Goal: Information Seeking & Learning: Compare options

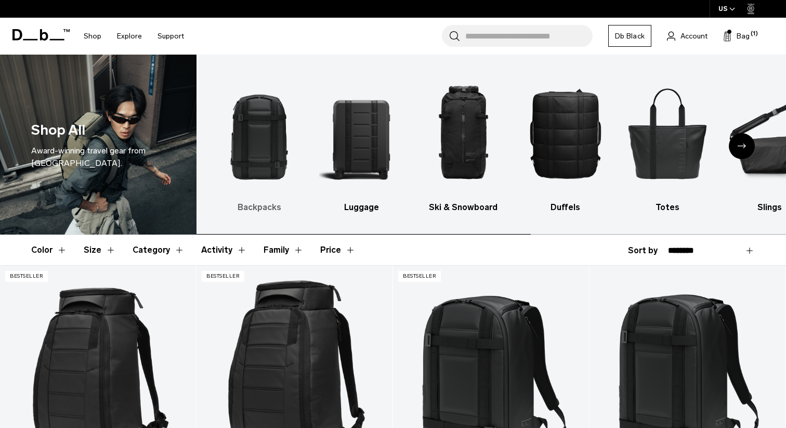
click at [256, 126] on img "1 / 10" at bounding box center [259, 133] width 84 height 126
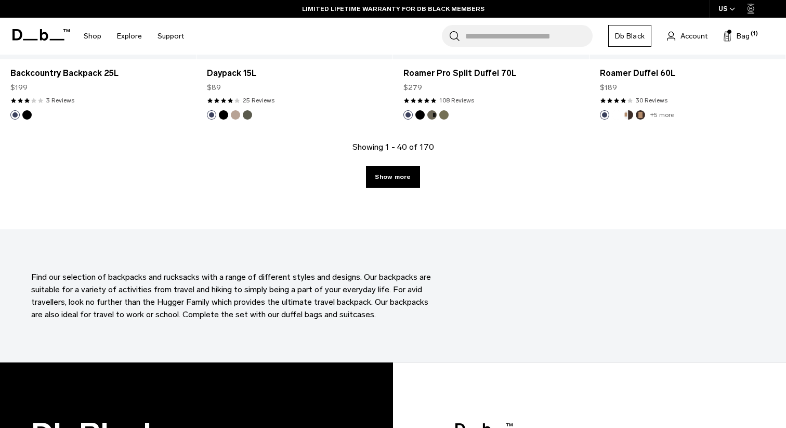
scroll to position [3109, 0]
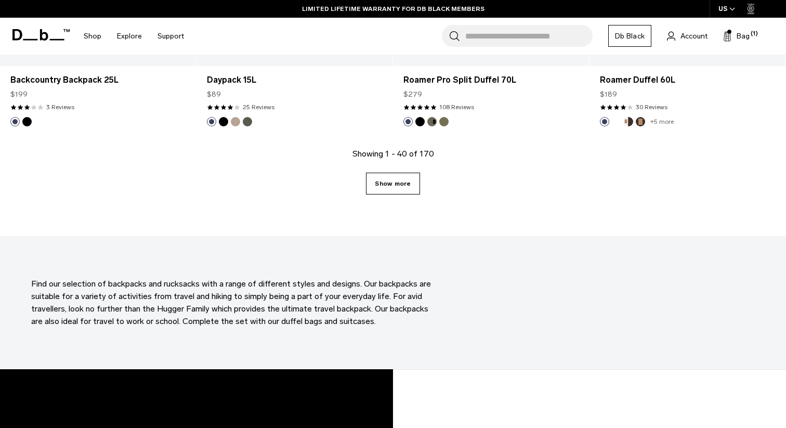
click at [408, 183] on link "Show more" at bounding box center [393, 184] width 54 height 22
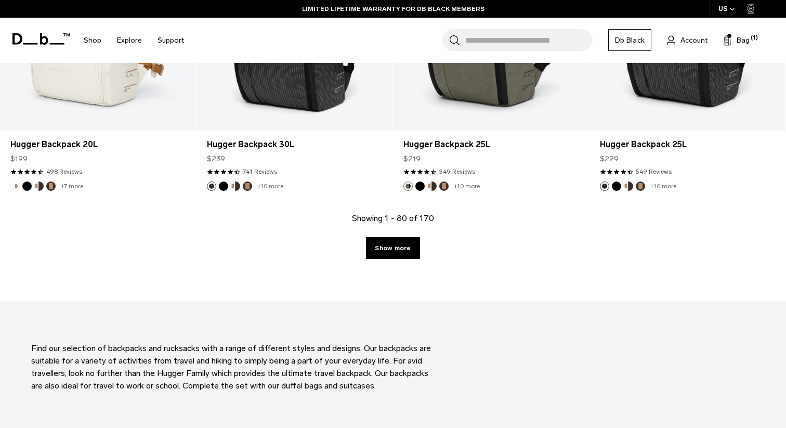
scroll to position [6050, 0]
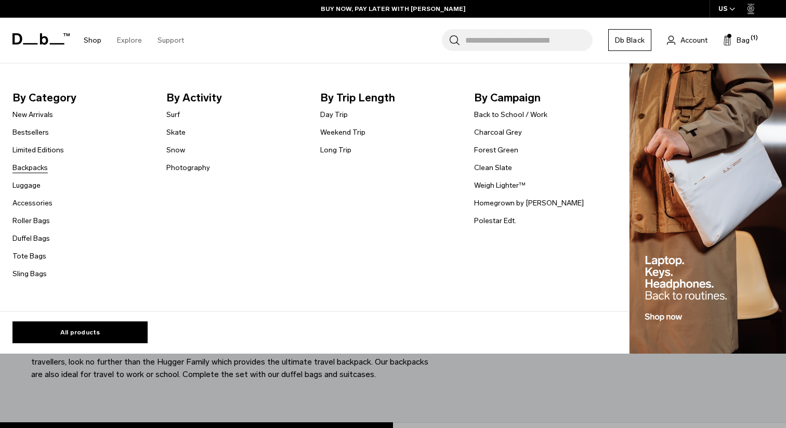
click at [33, 169] on link "Backpacks" at bounding box center [29, 167] width 35 height 11
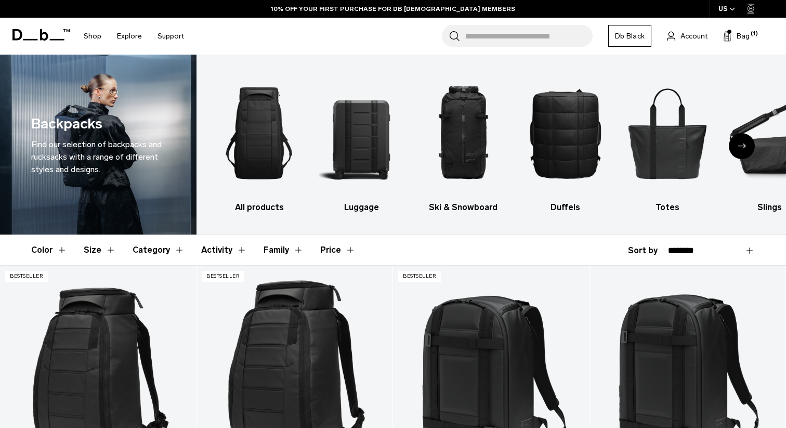
click at [649, 250] on div "**********" at bounding box center [691, 250] width 127 height 12
click at [686, 251] on select "**********" at bounding box center [711, 250] width 87 height 9
select select "**********"
click at [668, 246] on select "**********" at bounding box center [711, 250] width 87 height 9
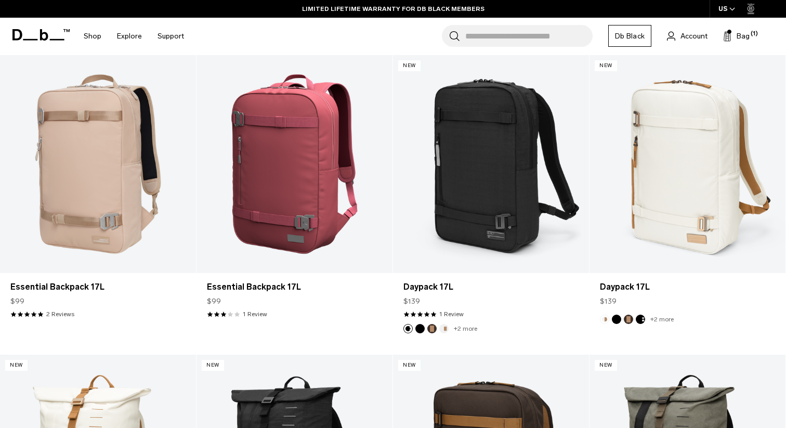
scroll to position [1120, 0]
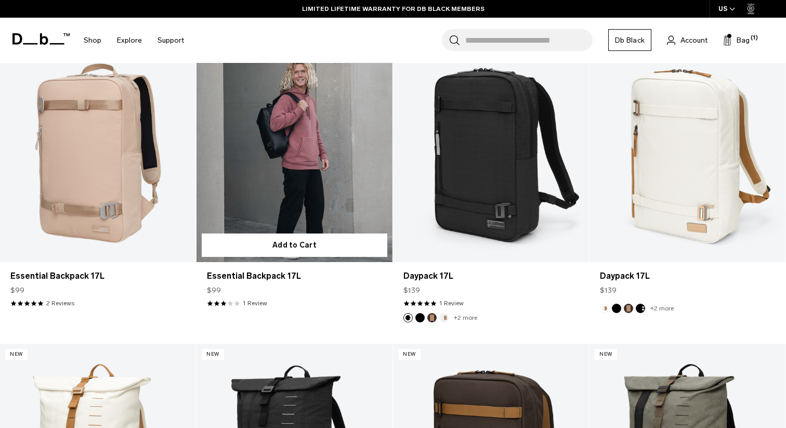
click at [255, 153] on link "Essential Backpack 17L" at bounding box center [295, 153] width 196 height 218
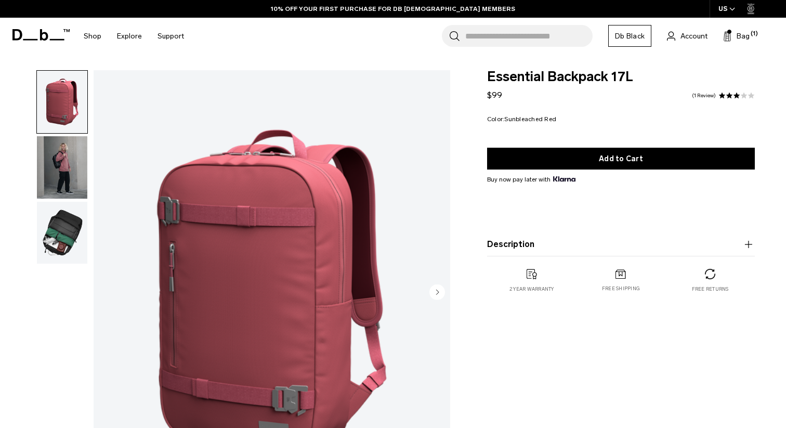
click at [59, 156] on img "button" at bounding box center [62, 167] width 50 height 62
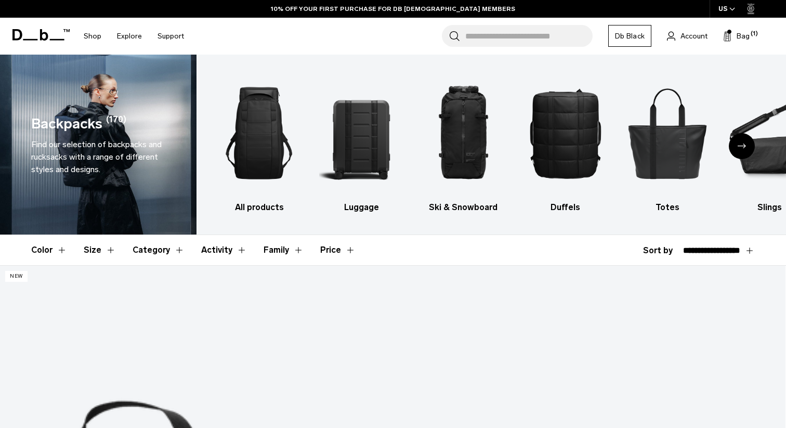
select select "**********"
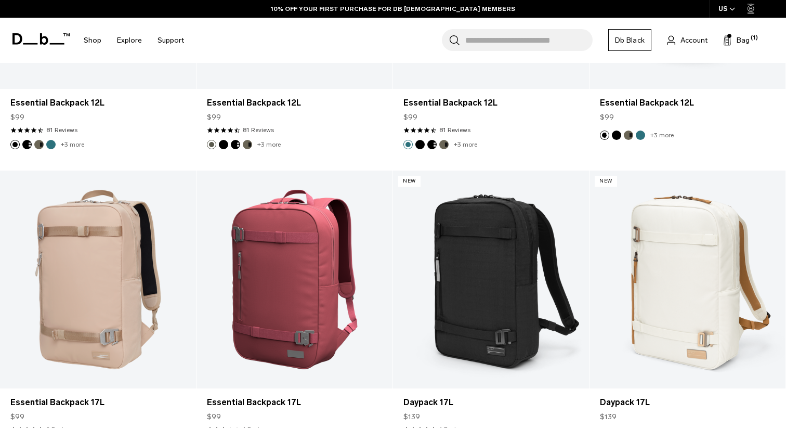
scroll to position [1020, 0]
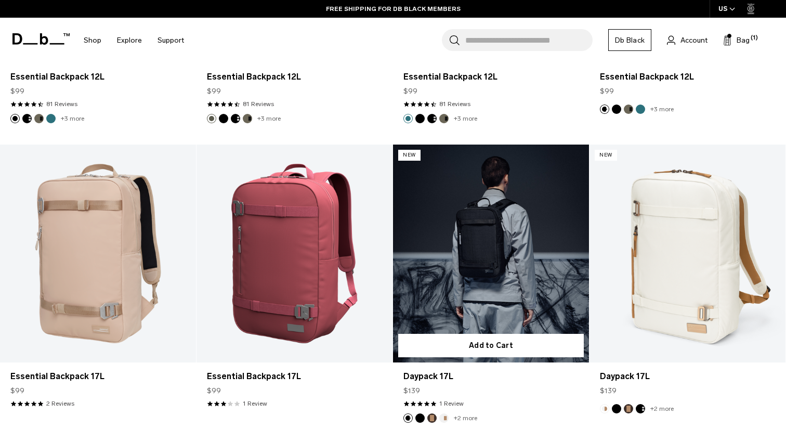
click at [458, 225] on link "Daypack 17L" at bounding box center [491, 254] width 196 height 218
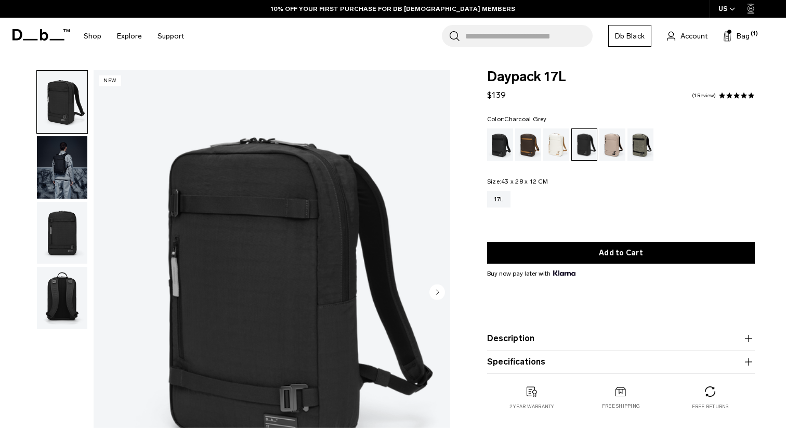
click at [67, 147] on img "button" at bounding box center [62, 167] width 50 height 62
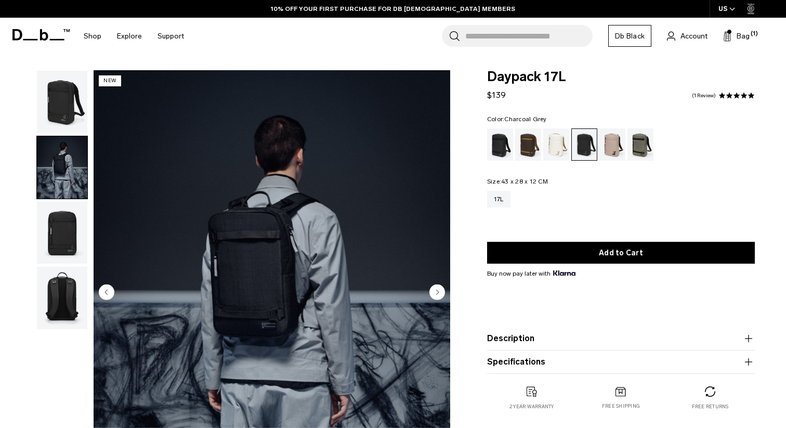
click at [439, 293] on circle "Next slide" at bounding box center [437, 292] width 16 height 16
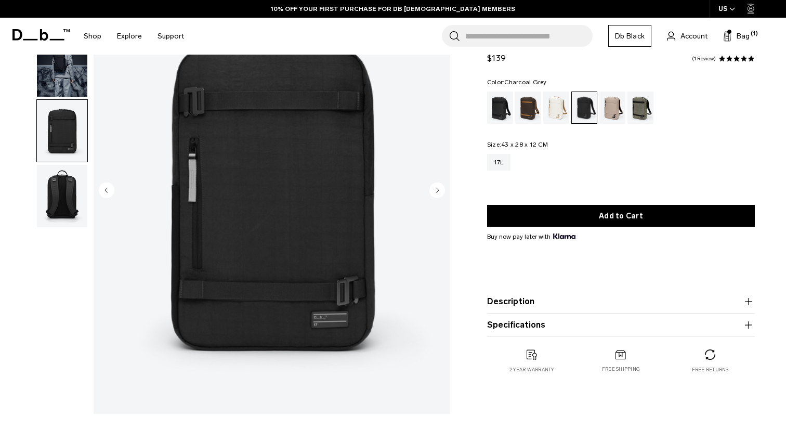
scroll to position [115, 0]
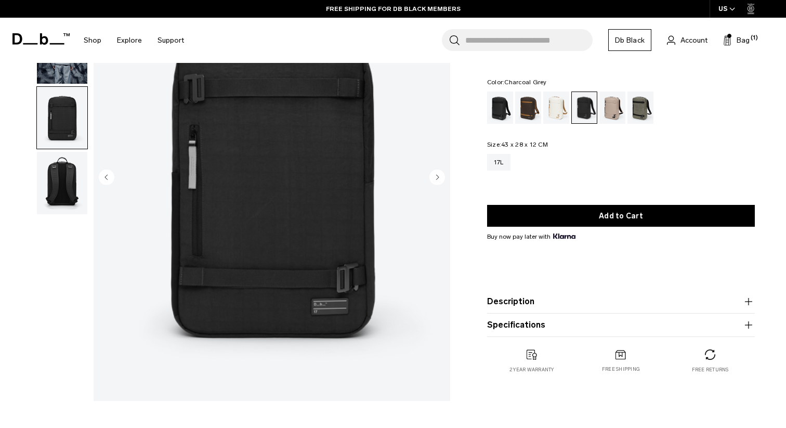
click at [435, 172] on circle "Next slide" at bounding box center [437, 177] width 16 height 16
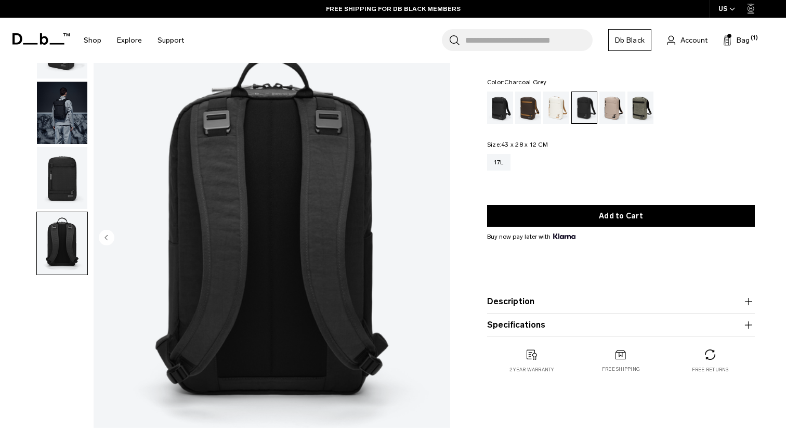
scroll to position [52, 0]
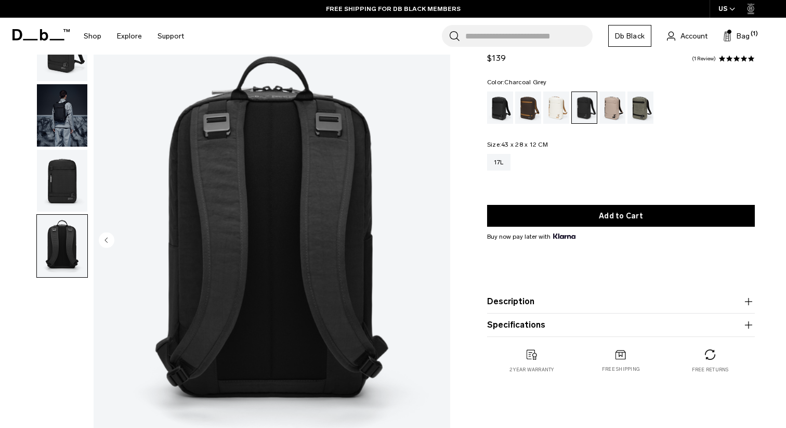
click at [64, 98] on img "button" at bounding box center [62, 115] width 50 height 62
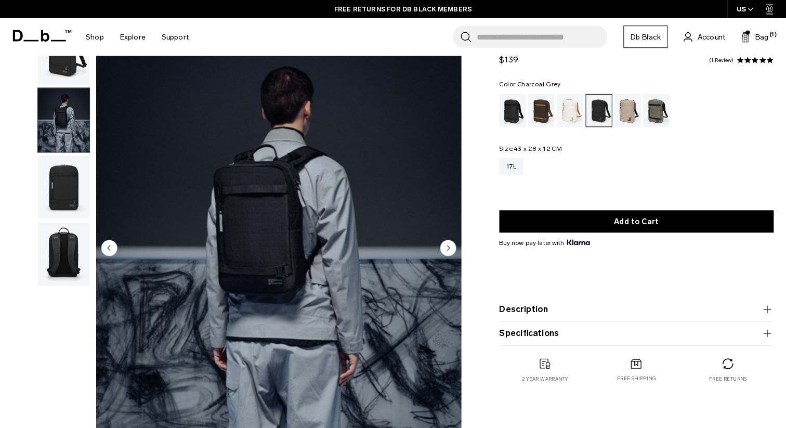
scroll to position [42, 0]
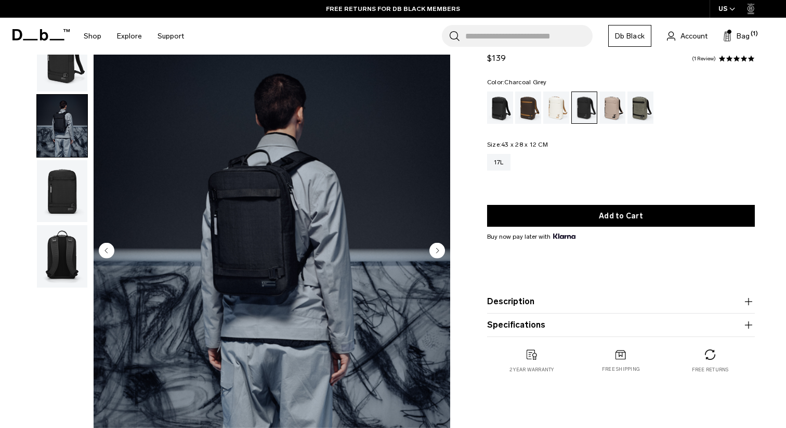
click at [434, 245] on circle "Next slide" at bounding box center [437, 250] width 16 height 16
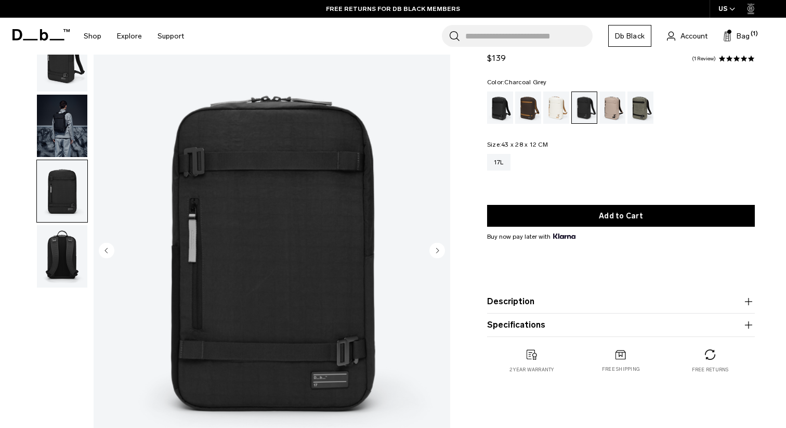
click at [434, 245] on circle "Next slide" at bounding box center [437, 250] width 16 height 16
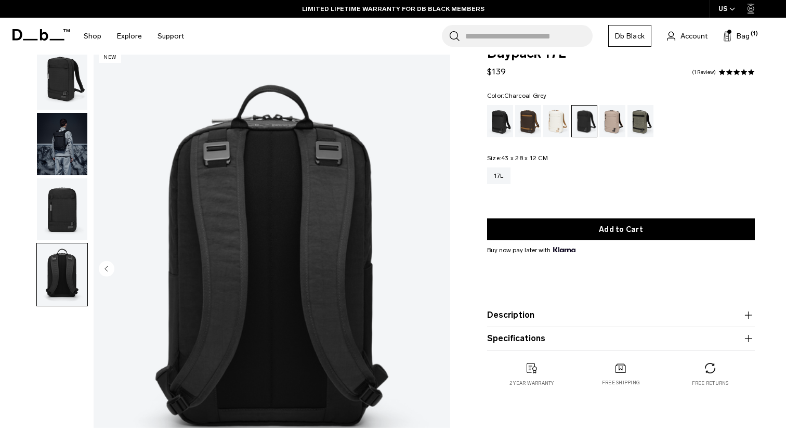
scroll to position [0, 0]
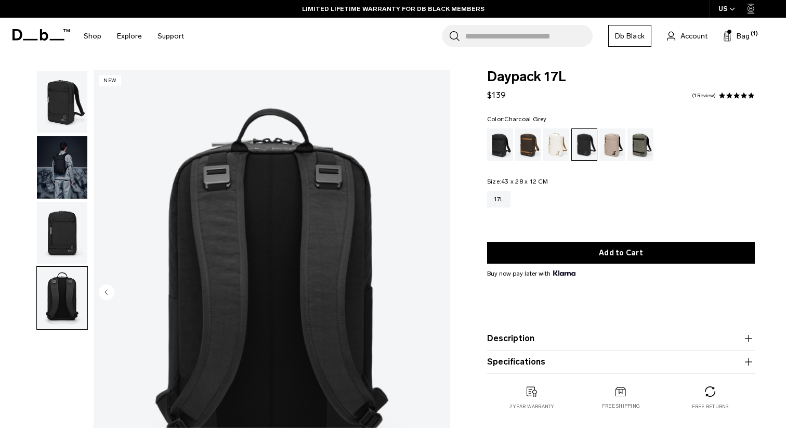
click at [71, 114] on img "button" at bounding box center [62, 102] width 50 height 62
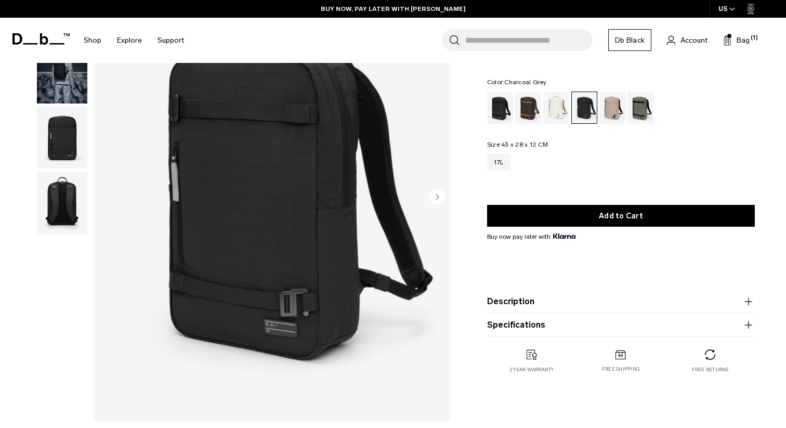
scroll to position [96, 0]
click at [68, 135] on img "button" at bounding box center [62, 137] width 50 height 62
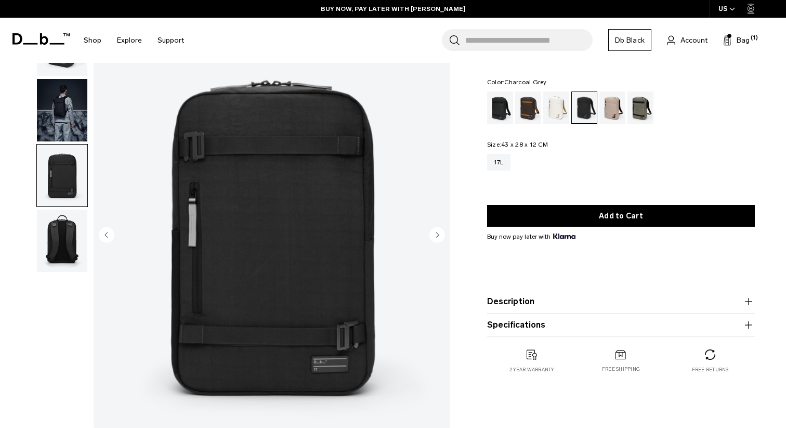
scroll to position [53, 0]
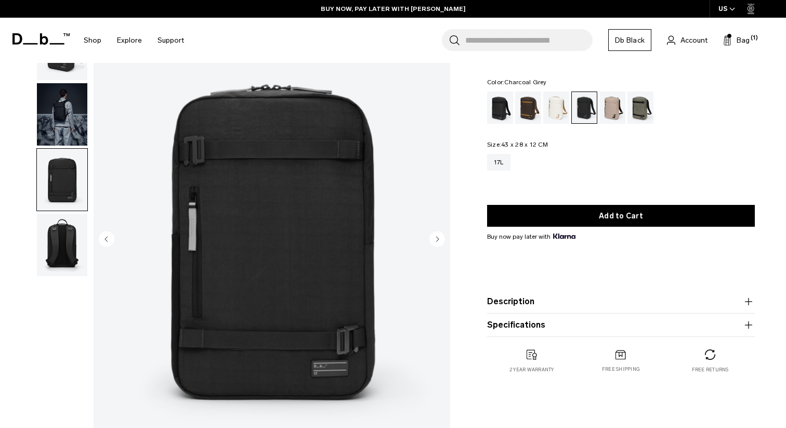
click at [72, 232] on img "button" at bounding box center [62, 245] width 50 height 62
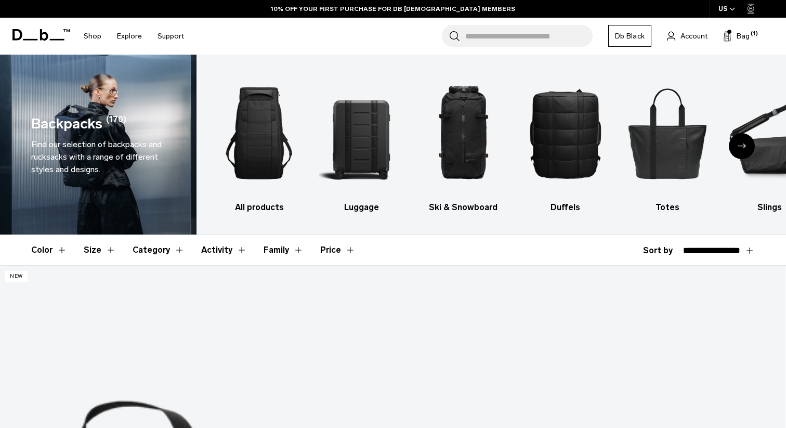
select select "**********"
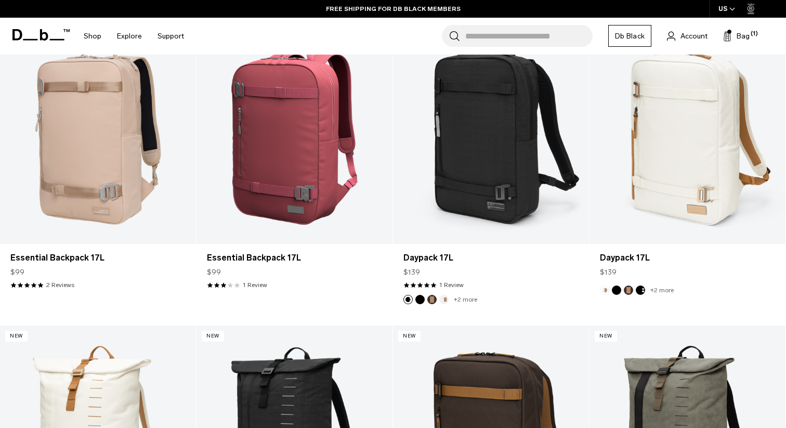
scroll to position [1102, 0]
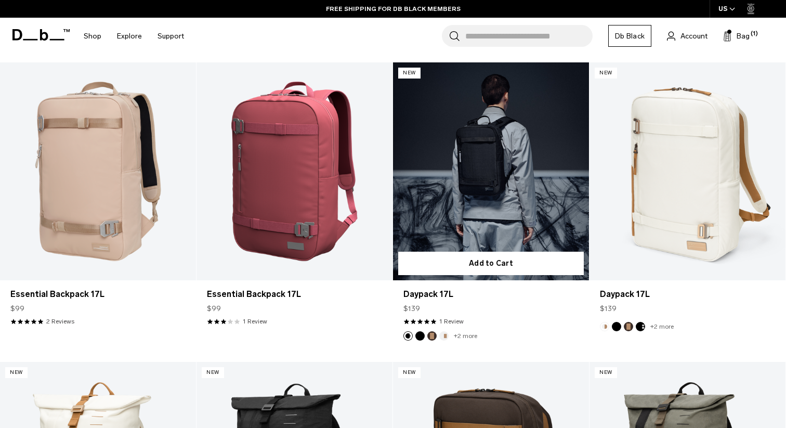
click at [465, 129] on link "Daypack 17L" at bounding box center [491, 171] width 196 height 218
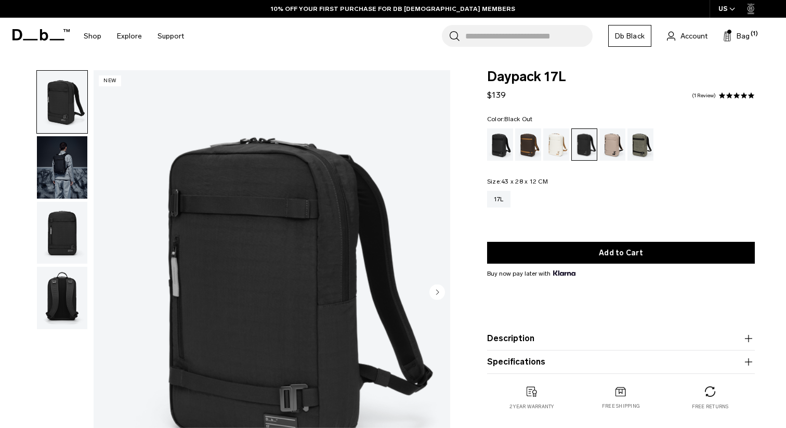
click at [486, 139] on div "Daypack 17L $139 5.0 star rating 1 Review Color: Black Out Out of stock Size: 4…" at bounding box center [621, 250] width 330 height 361
click at [495, 142] on div "Black Out" at bounding box center [500, 144] width 27 height 32
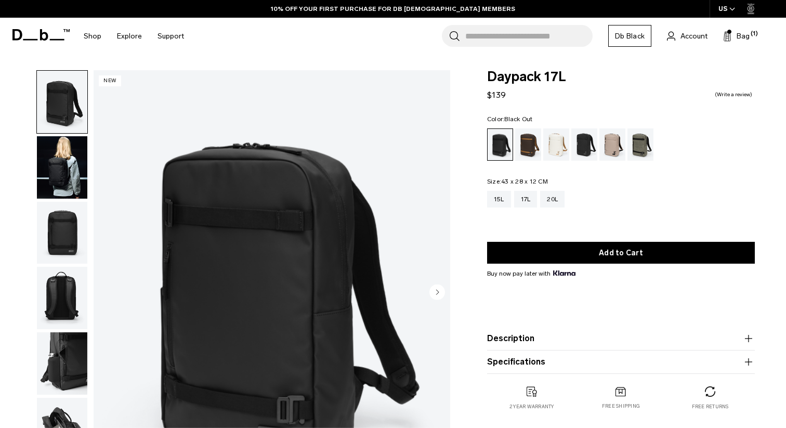
click at [49, 154] on img "button" at bounding box center [62, 167] width 50 height 62
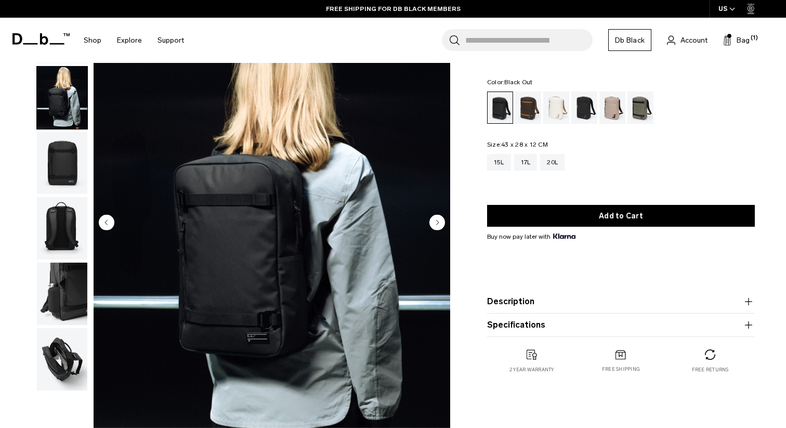
scroll to position [69, 0]
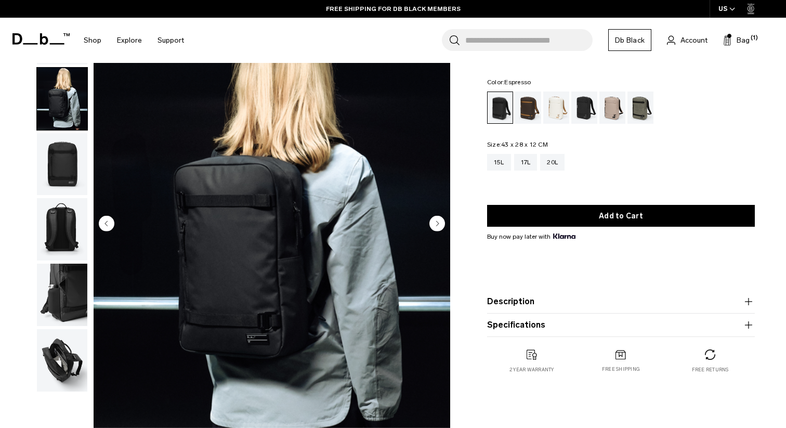
click at [538, 96] on div "Espresso" at bounding box center [528, 108] width 27 height 32
